Goal: Obtain resource: Obtain resource

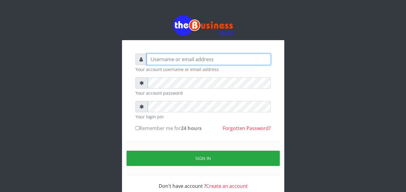
type input "[EMAIL_ADDRESS][DOMAIN_NAME]"
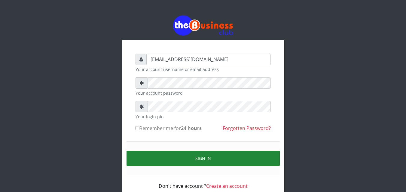
click at [155, 164] on button "Sign in" at bounding box center [202, 158] width 153 height 15
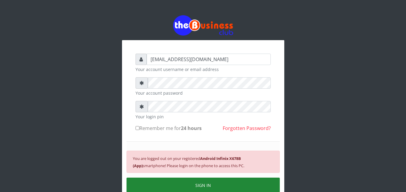
click at [258, 185] on button "SIGN IN" at bounding box center [202, 185] width 153 height 15
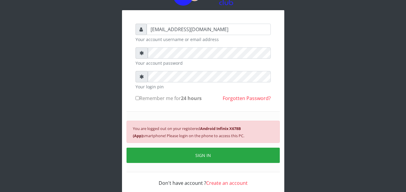
scroll to position [50, 0]
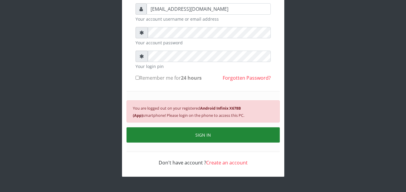
click at [180, 132] on button "SIGN IN" at bounding box center [202, 135] width 153 height 15
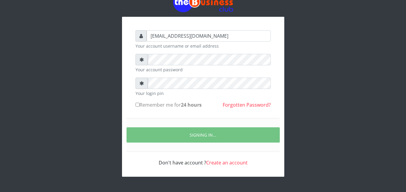
scroll to position [43, 0]
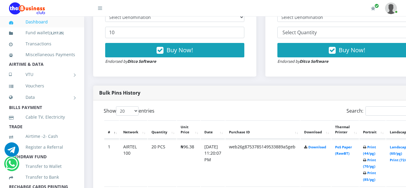
scroll to position [330, 0]
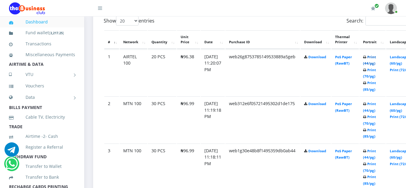
click at [376, 57] on link "Print (44/pg)" at bounding box center [369, 60] width 13 height 11
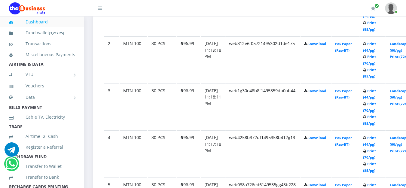
scroll to position [300, 0]
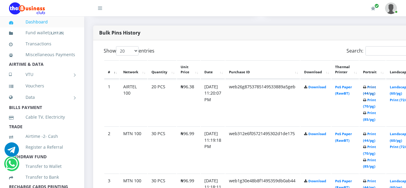
click at [376, 87] on link "Print (44/pg)" at bounding box center [369, 90] width 13 height 11
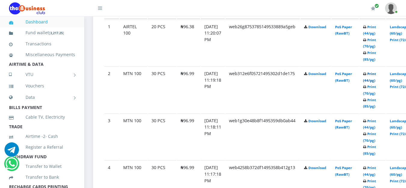
drag, startPoint x: 368, startPoint y: 72, endPoint x: 377, endPoint y: 81, distance: 13.0
click at [377, 81] on td "Print (44/pg) Print (70/pg) Print (85/pg)" at bounding box center [372, 89] width 26 height 47
click at [376, 27] on link "Print (44/pg)" at bounding box center [369, 30] width 13 height 11
